Goal: Information Seeking & Learning: Learn about a topic

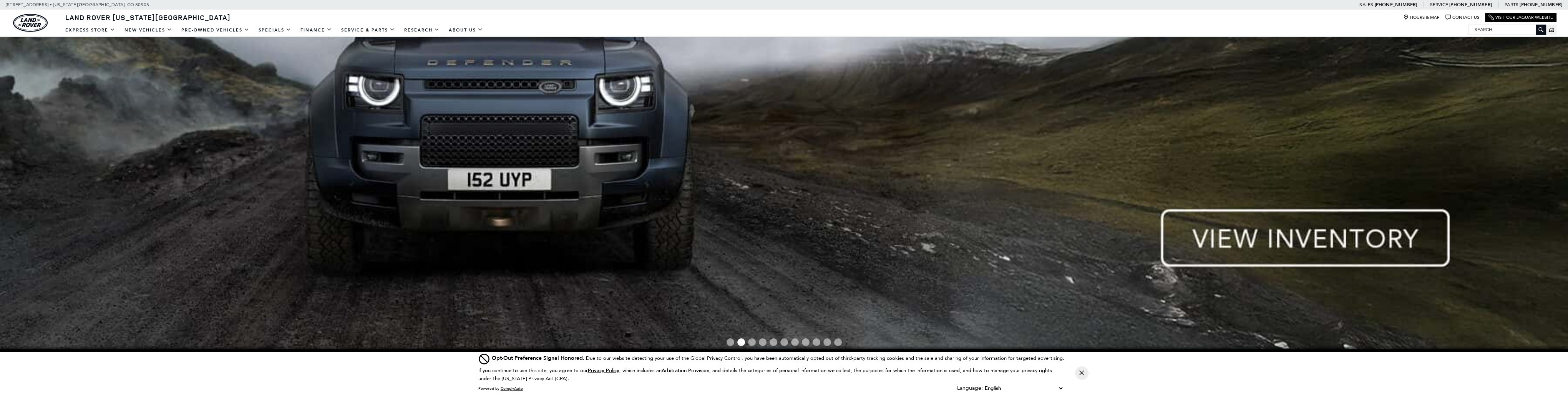
click at [1329, 224] on img at bounding box center [784, 22] width 1568 height 662
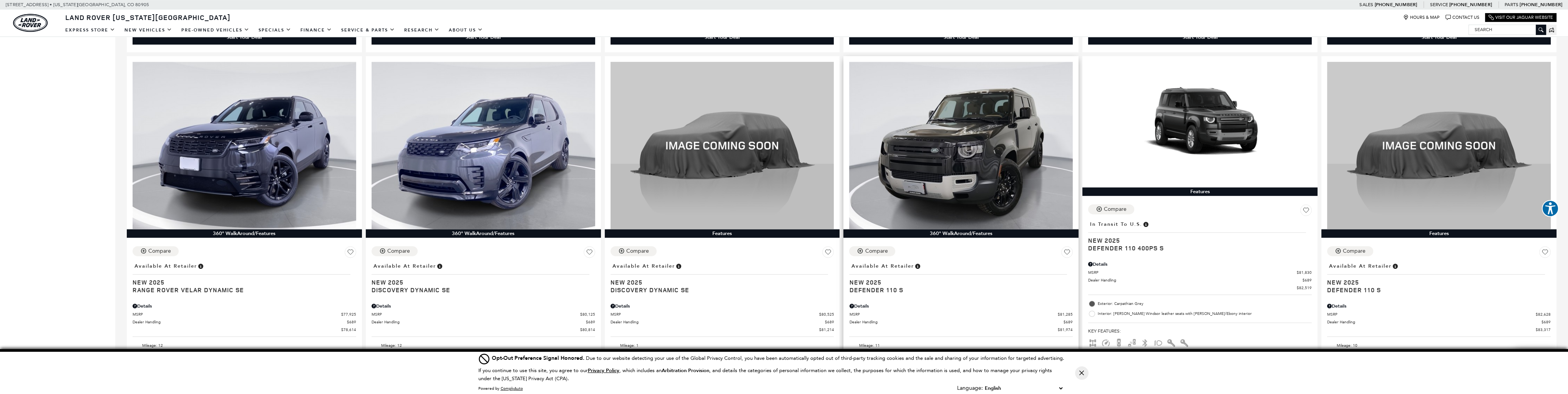
scroll to position [1037, 0]
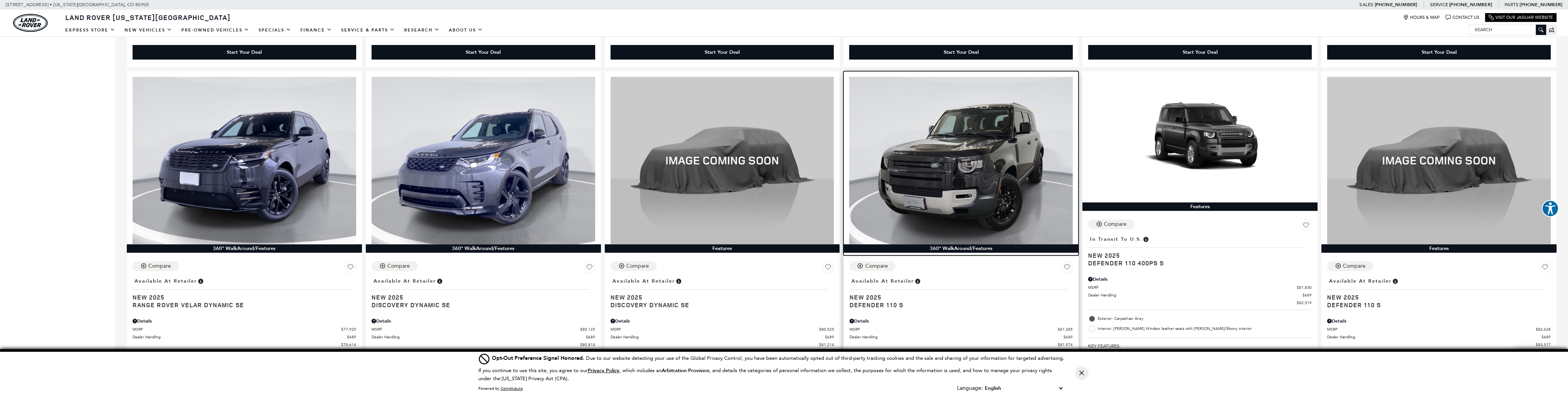
click at [996, 163] on img at bounding box center [960, 160] width 224 height 167
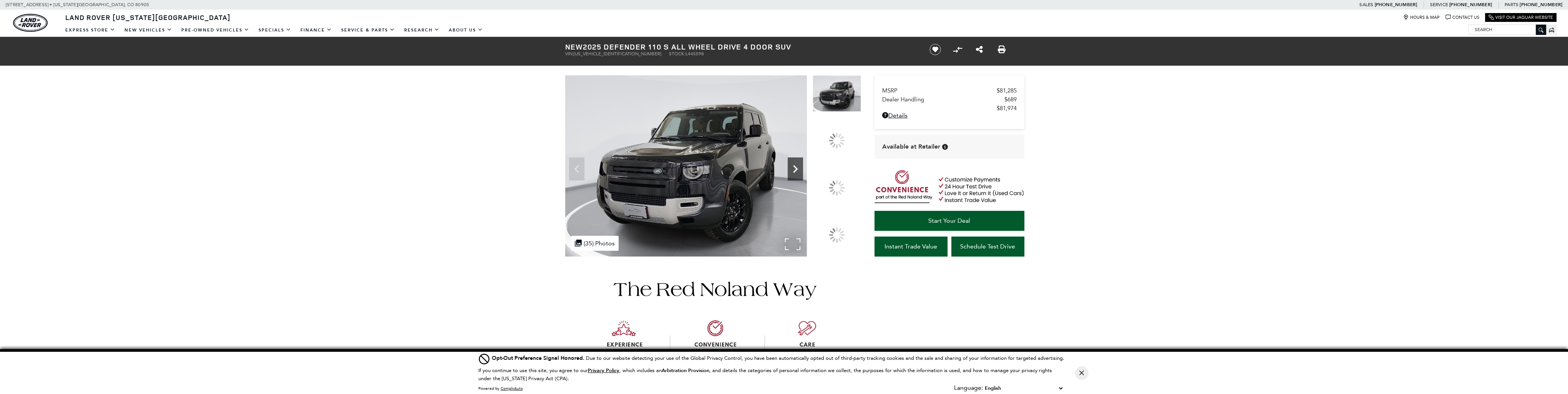
click at [842, 183] on div at bounding box center [837, 188] width 22 height 22
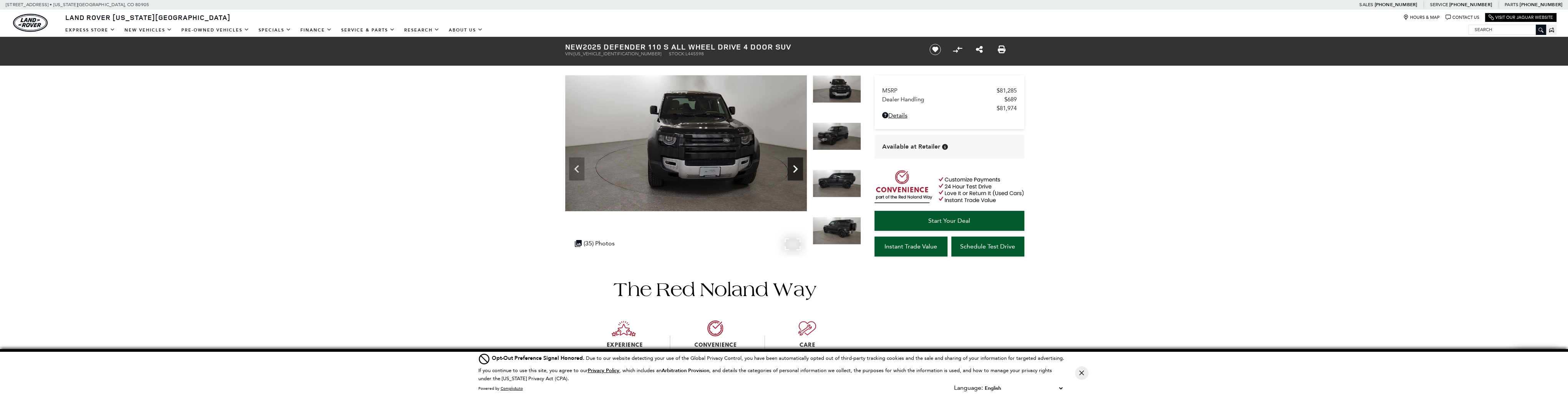
click at [794, 168] on icon "Next" at bounding box center [795, 169] width 15 height 15
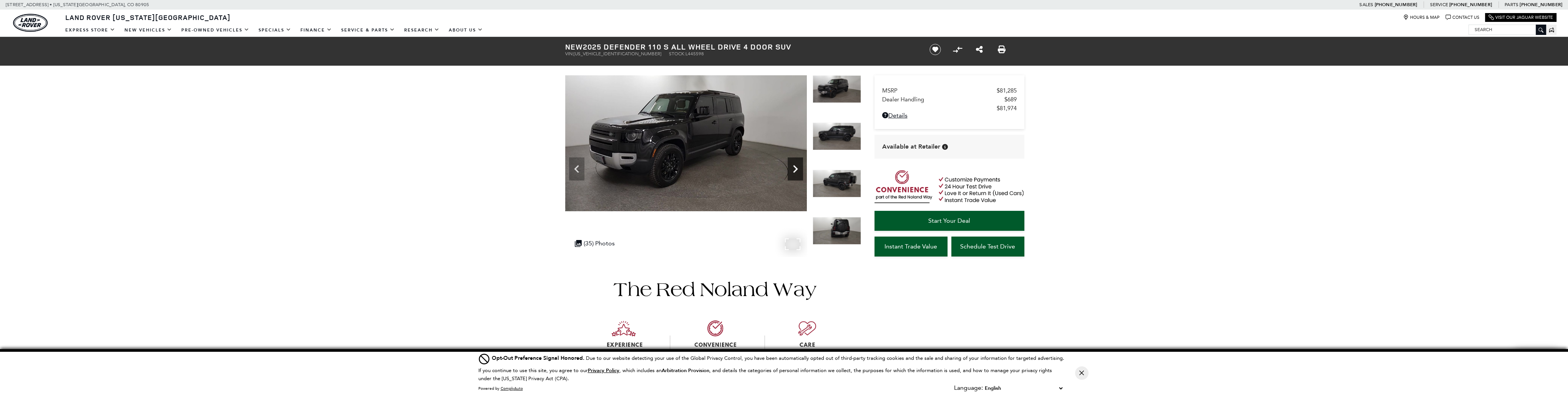
click at [794, 168] on icon "Next" at bounding box center [795, 169] width 15 height 15
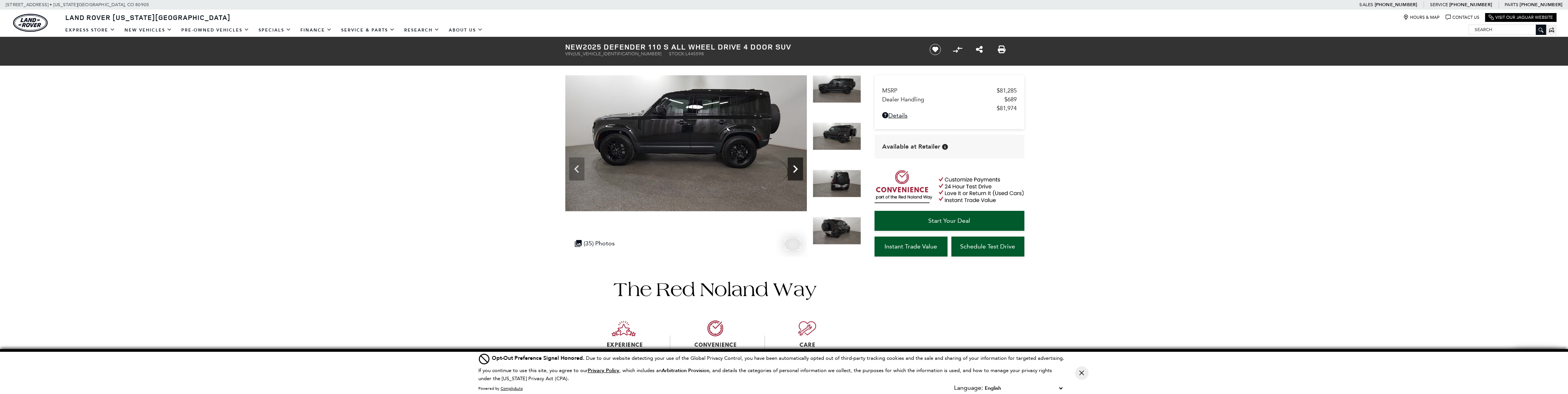
click at [794, 168] on icon "Next" at bounding box center [795, 169] width 15 height 15
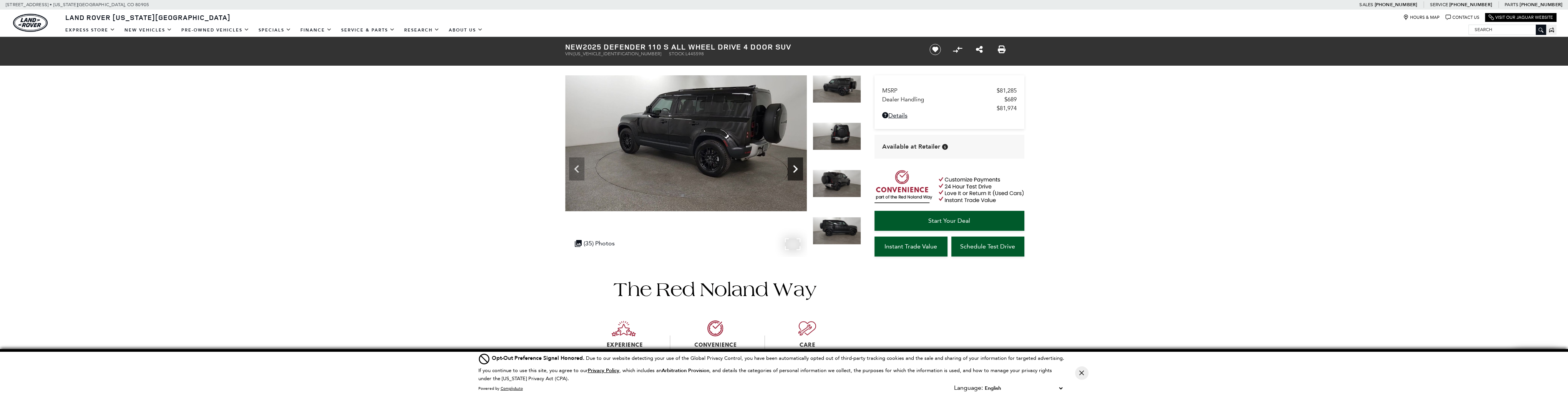
click at [794, 168] on icon "Next" at bounding box center [795, 169] width 15 height 15
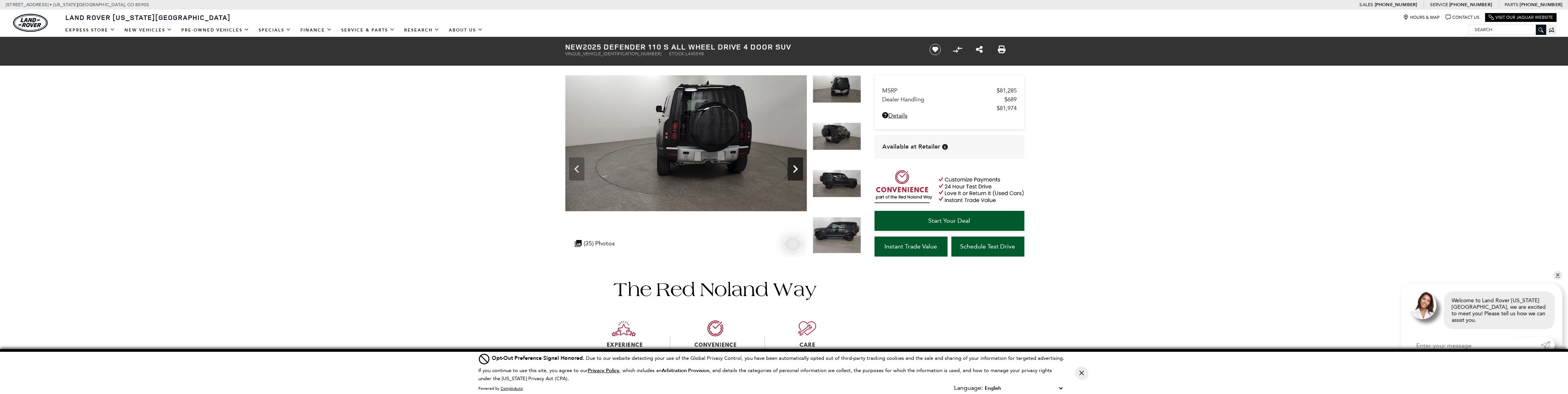
click at [794, 168] on icon "Next" at bounding box center [795, 169] width 15 height 15
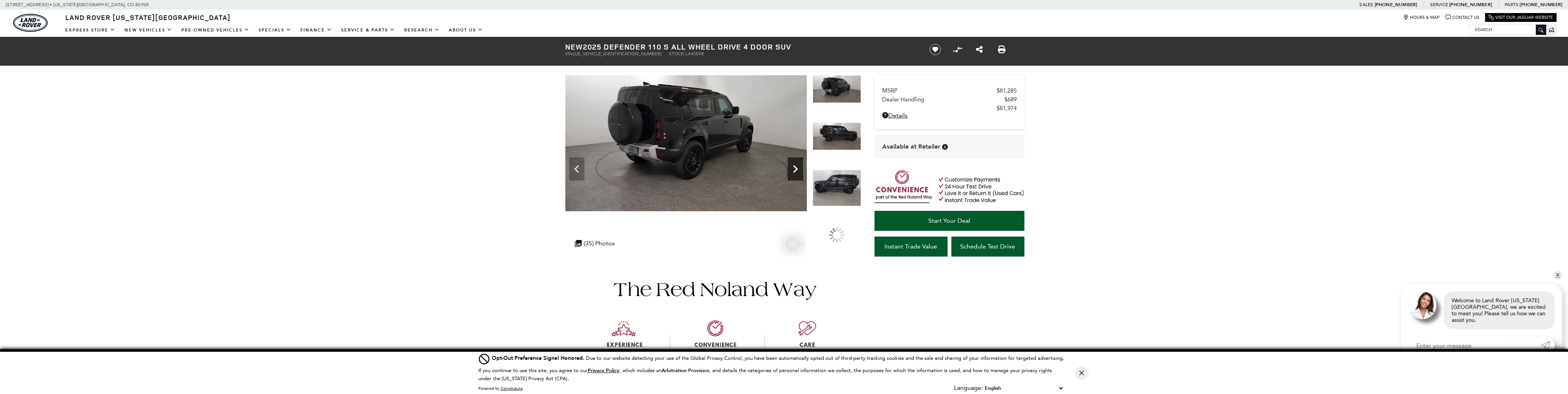
click at [794, 168] on icon "Next" at bounding box center [795, 169] width 15 height 15
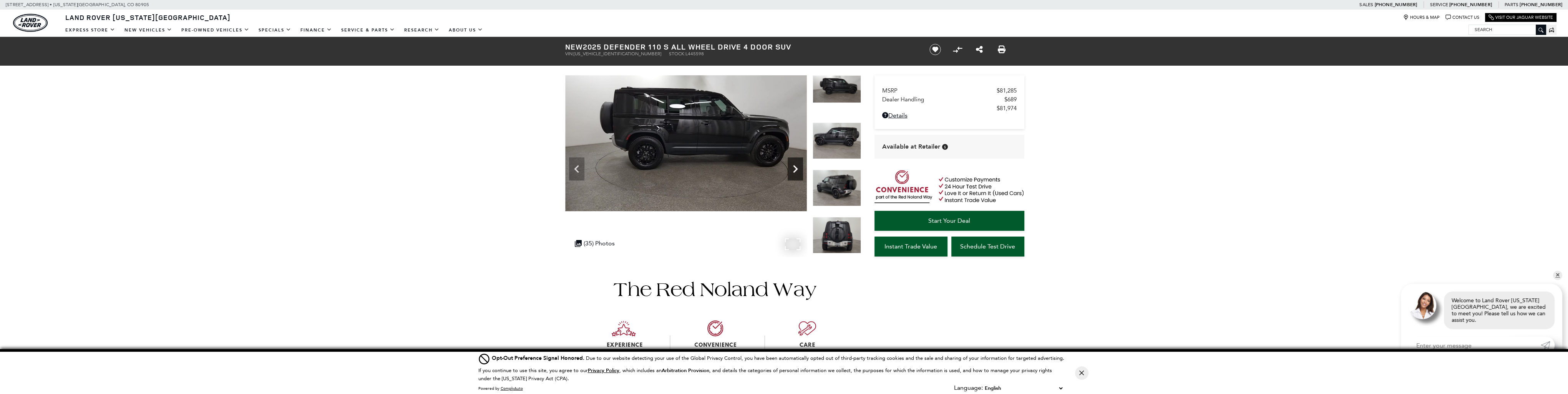
click at [795, 167] on icon "Next" at bounding box center [795, 169] width 4 height 8
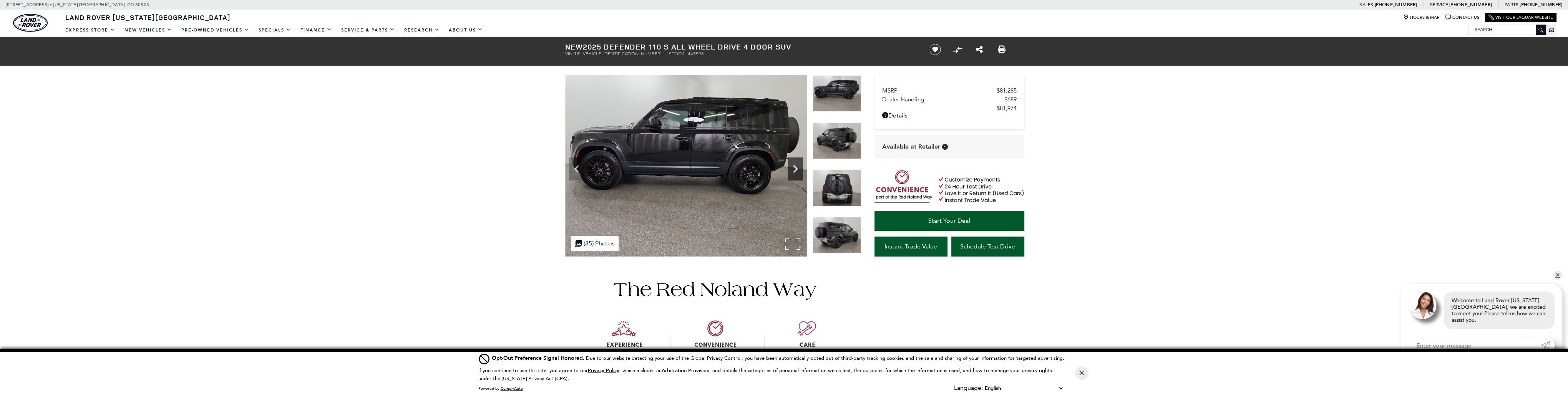
click at [795, 165] on icon "Next" at bounding box center [795, 169] width 15 height 15
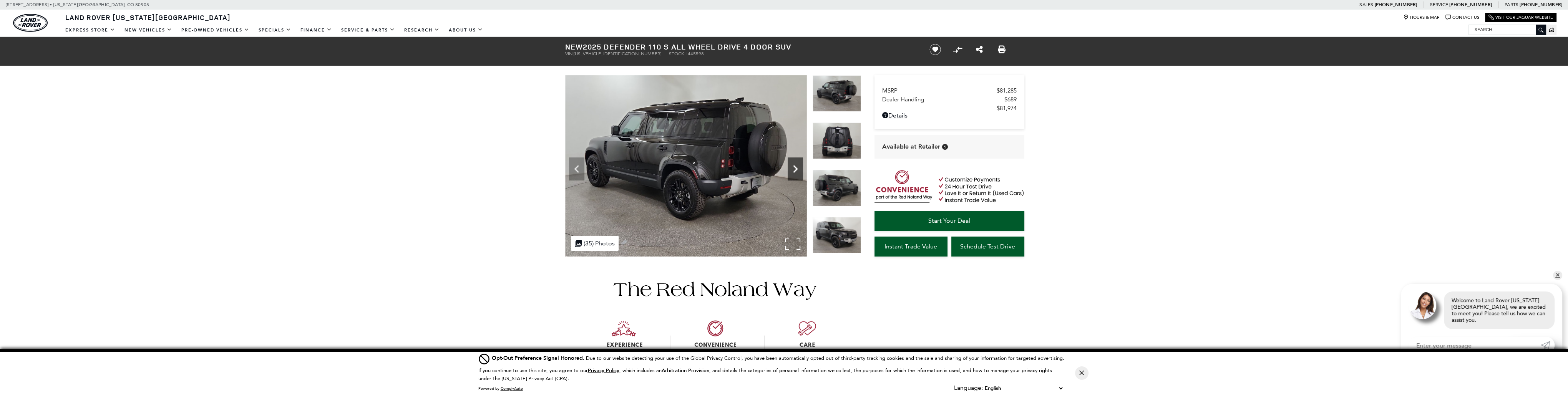
click at [795, 168] on icon "Next" at bounding box center [795, 169] width 4 height 8
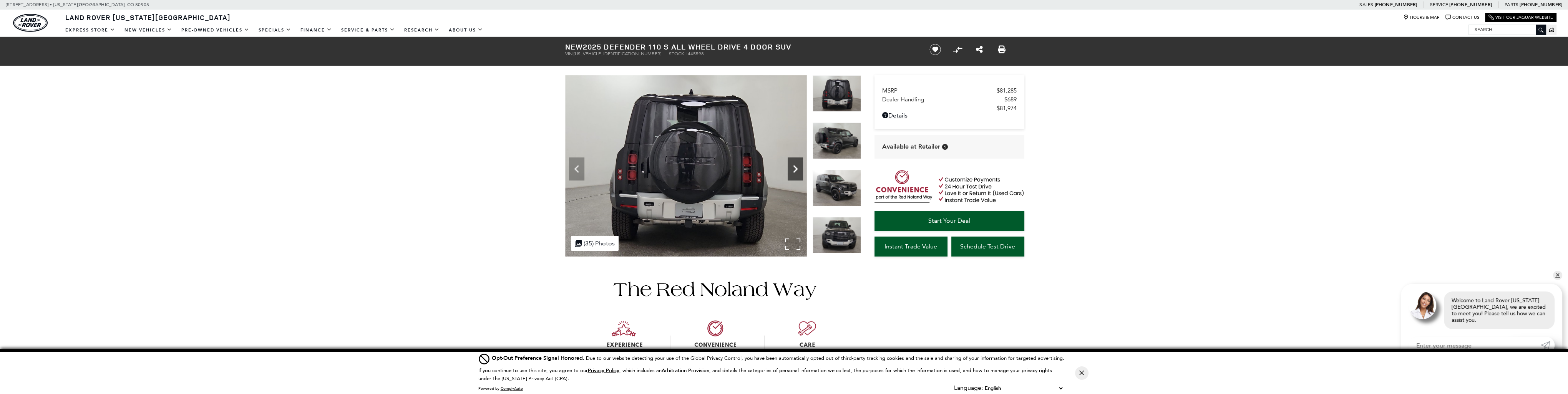
click at [797, 165] on icon "Next" at bounding box center [795, 169] width 15 height 15
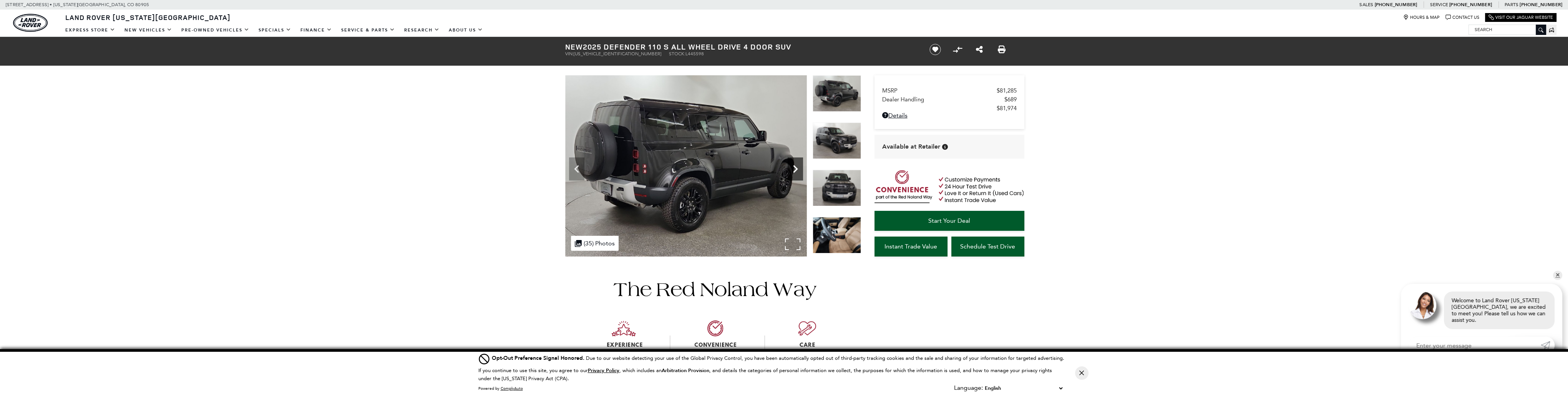
click at [797, 164] on icon "Next" at bounding box center [795, 169] width 15 height 15
